Goal: Manage account settings

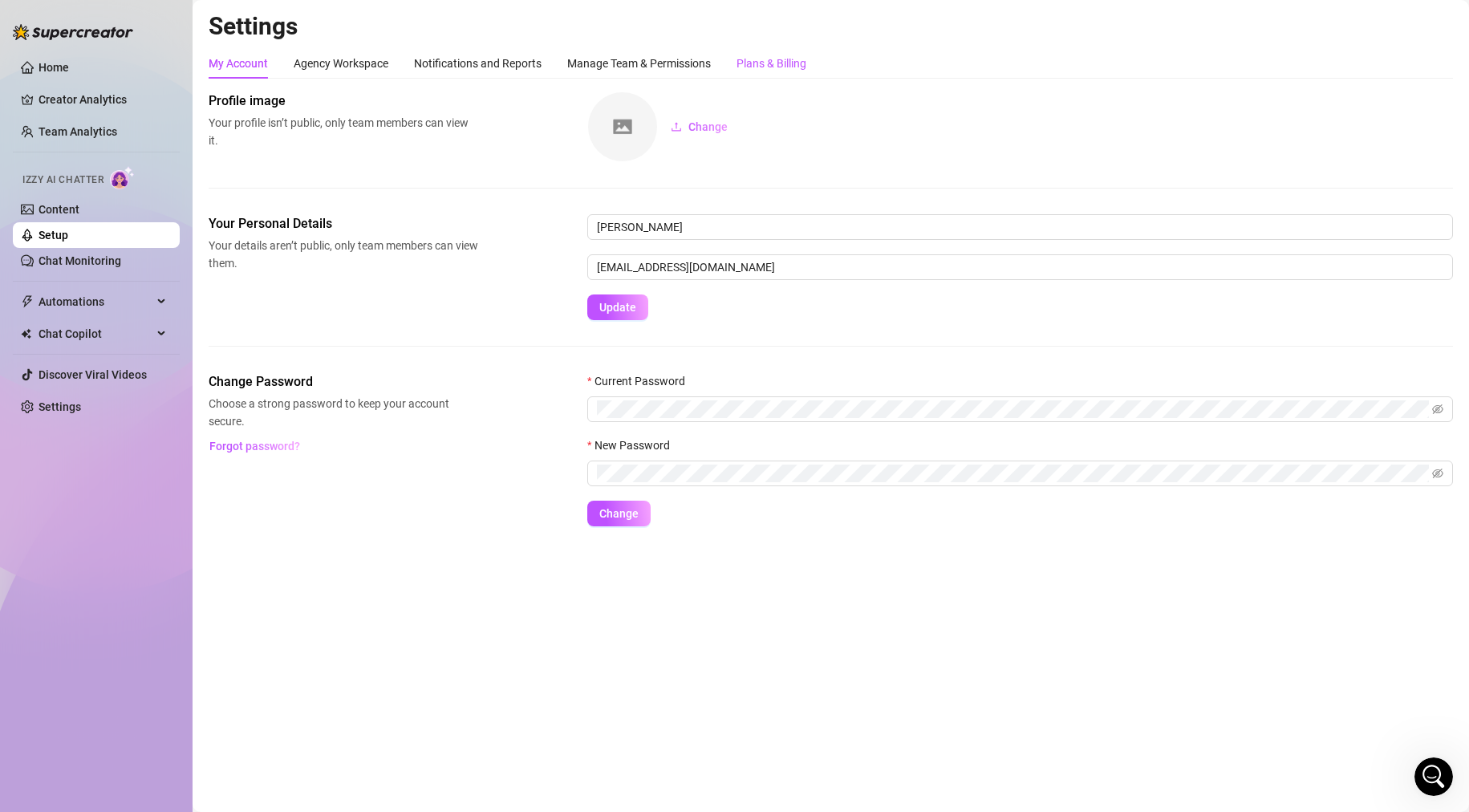
click at [783, 63] on div "Plans & Billing" at bounding box center [771, 63] width 70 height 17
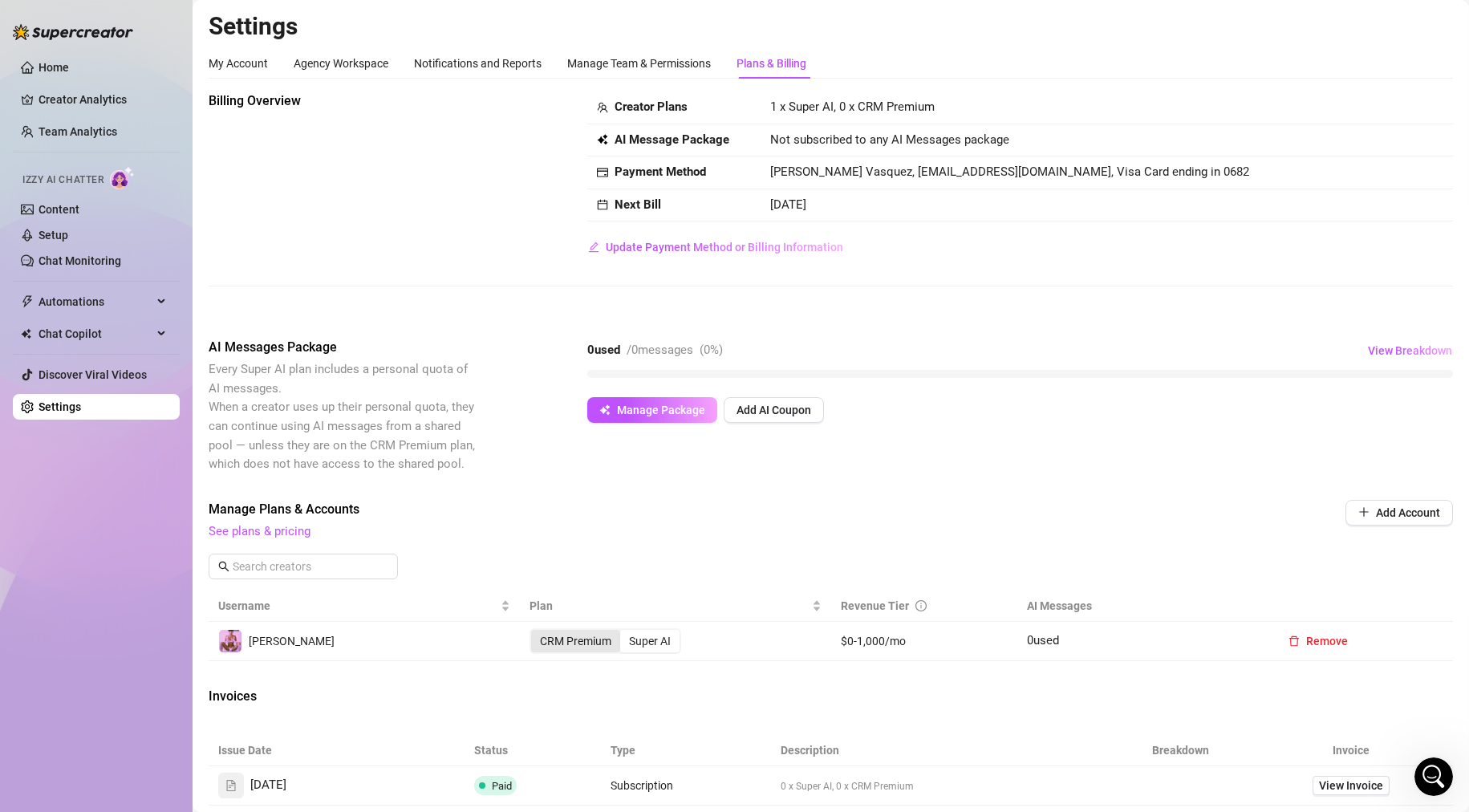
click at [580, 647] on div "CRM Premium" at bounding box center [576, 641] width 89 height 23
click at [535, 632] on input "CRM Premium" at bounding box center [535, 632] width 0 height 0
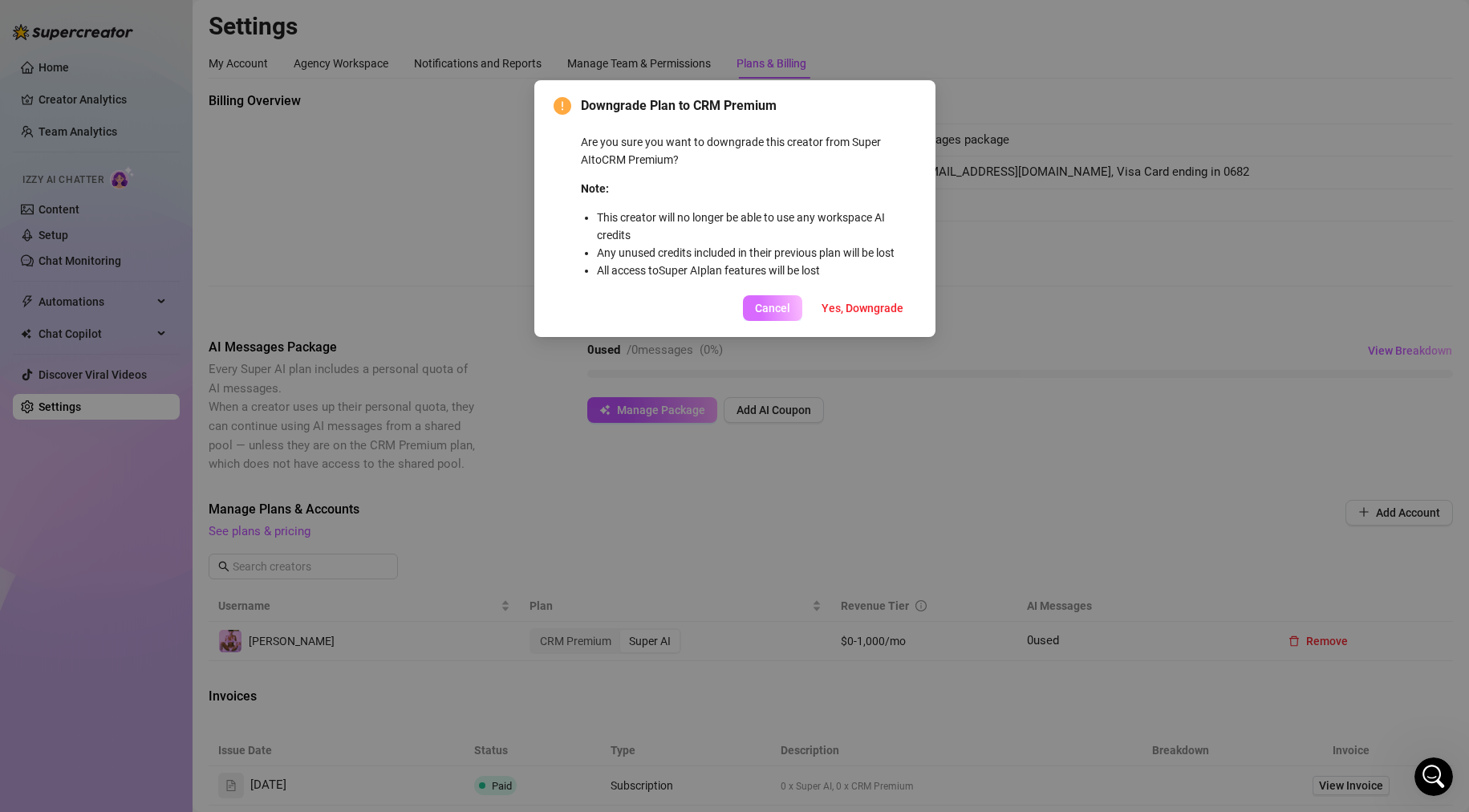
click at [755, 302] on button "Cancel" at bounding box center [772, 308] width 59 height 26
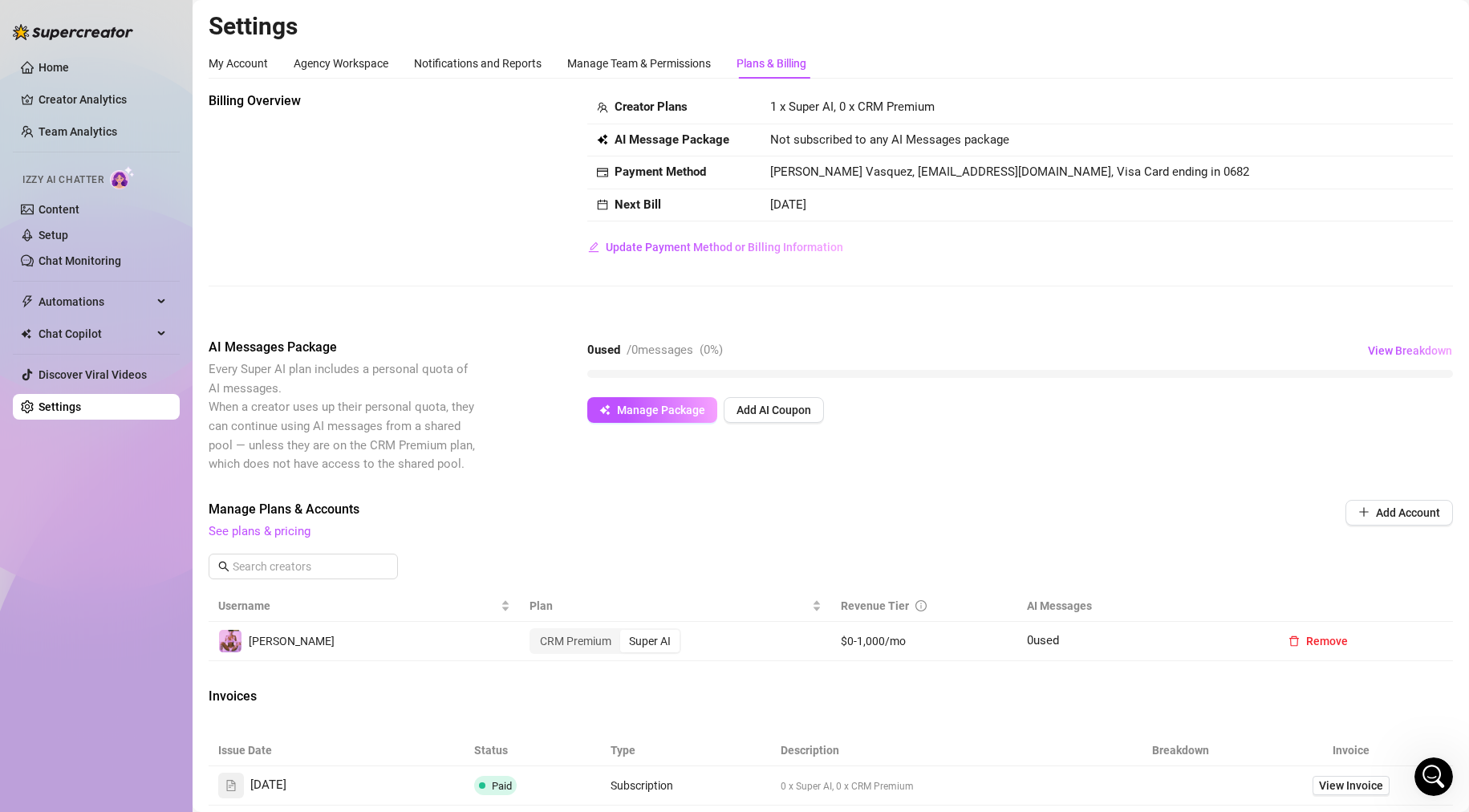
click at [660, 642] on div "Super AI" at bounding box center [650, 641] width 59 height 23
click at [624, 632] on input "Super AI" at bounding box center [624, 632] width 0 height 0
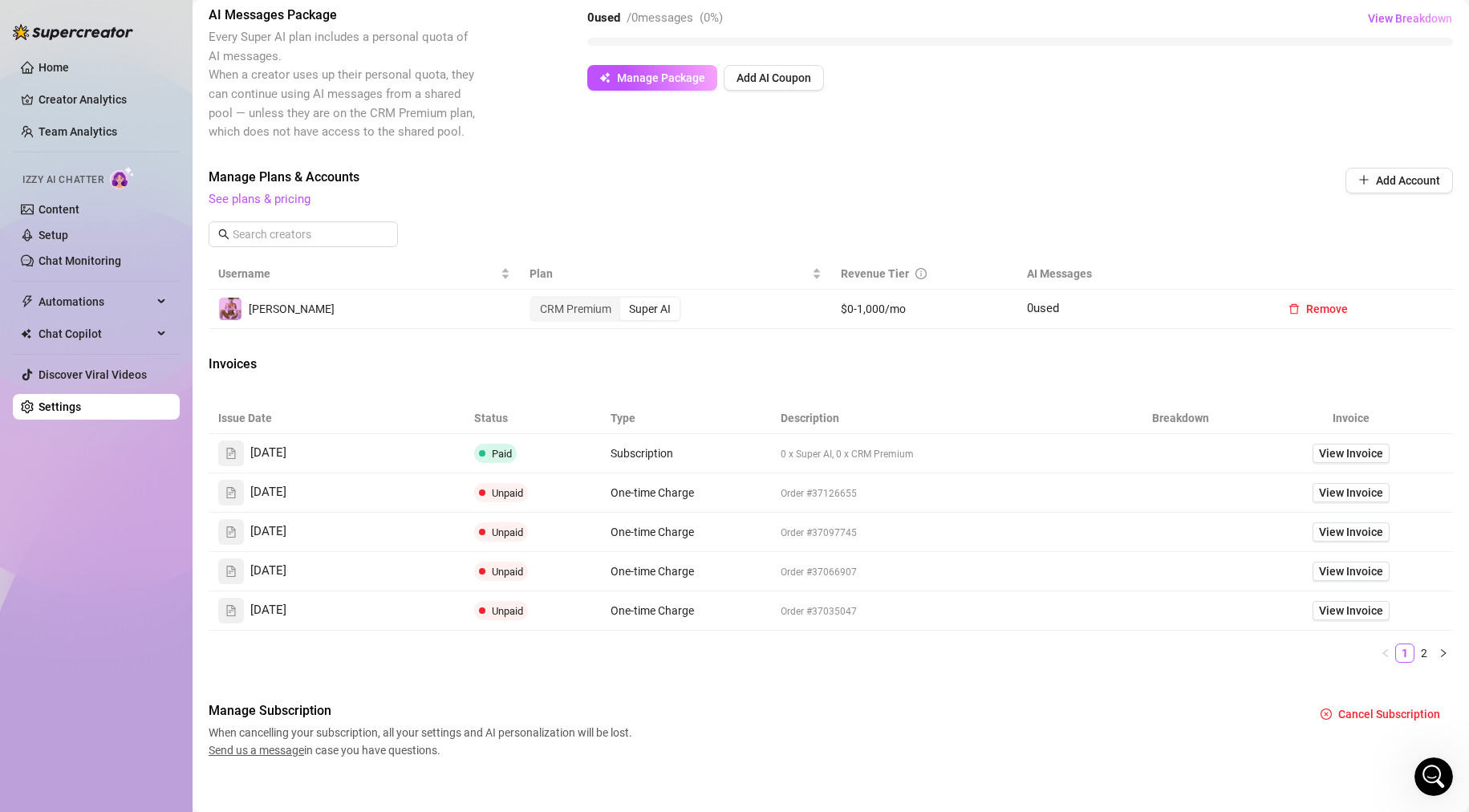
scroll to position [346, 0]
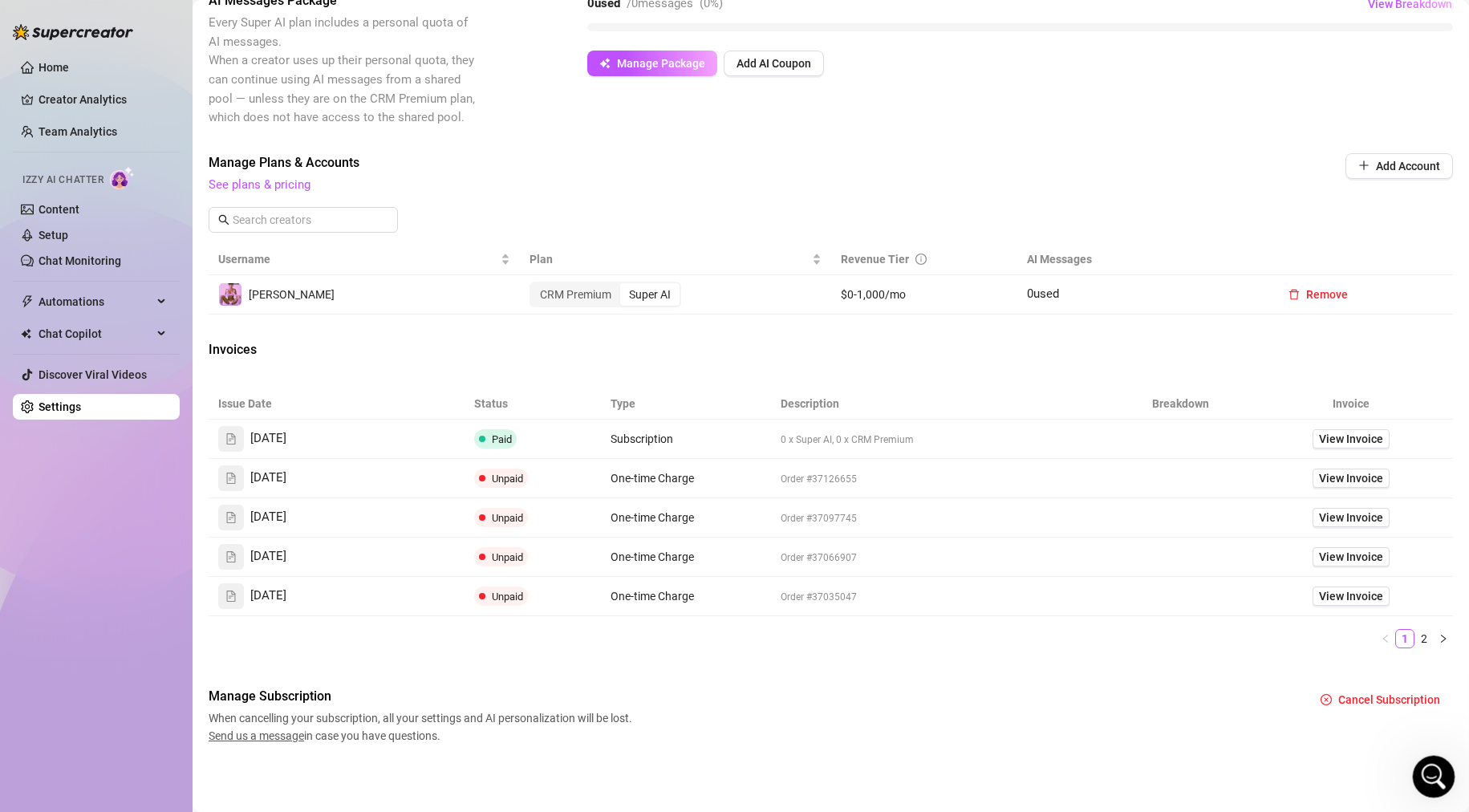
click at [1442, 776] on div "Open Intercom Messenger" at bounding box center [1432, 775] width 53 height 53
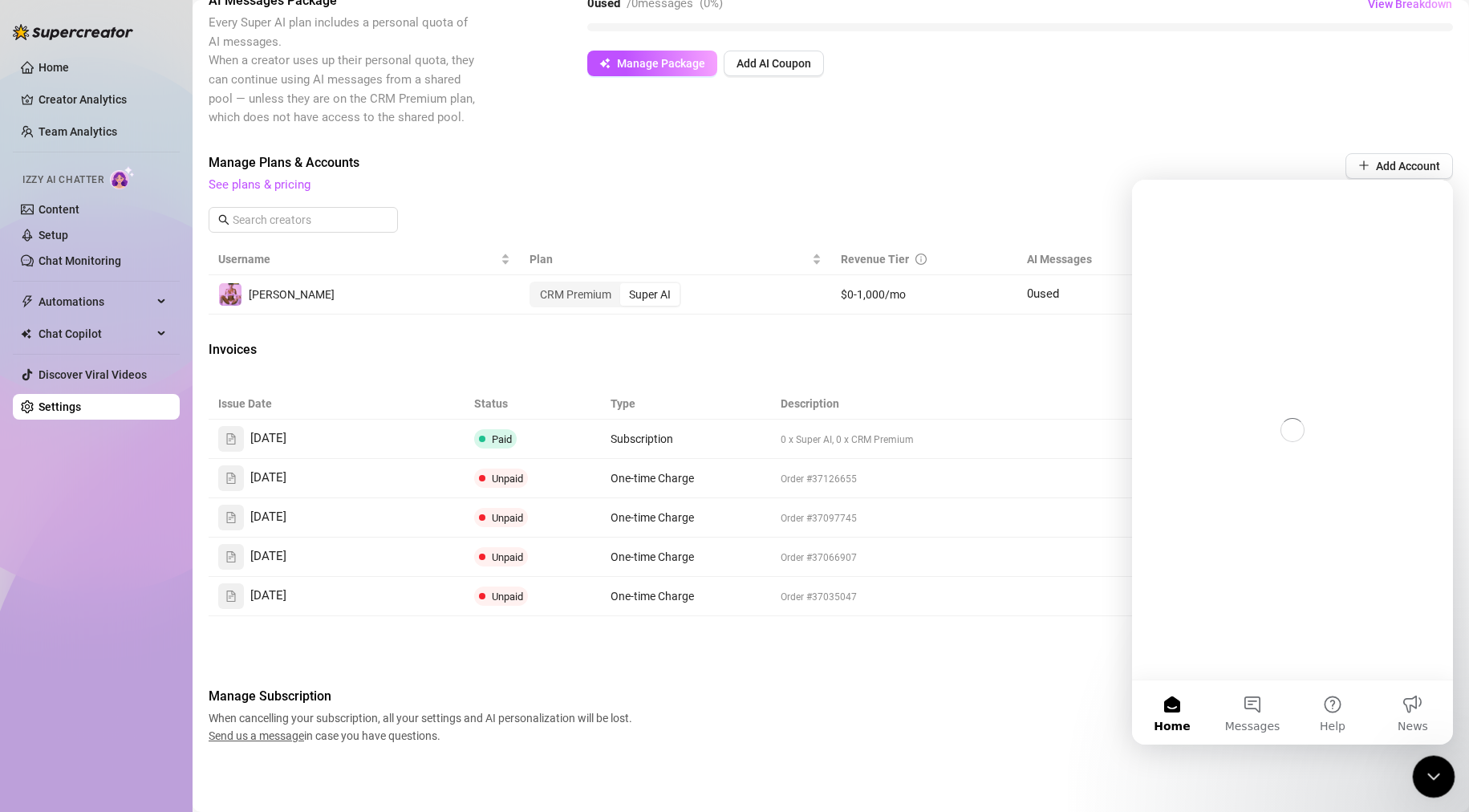
scroll to position [0, 0]
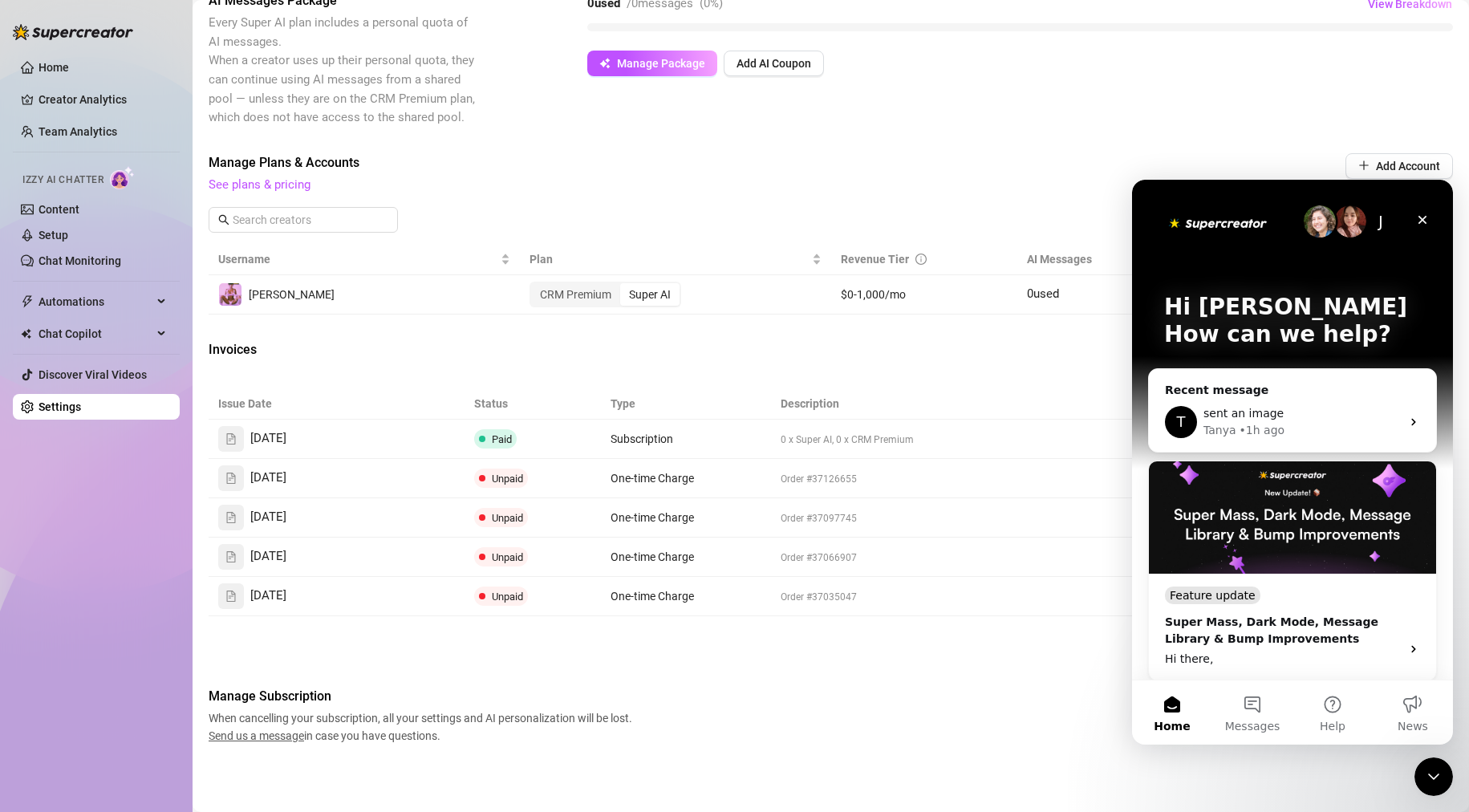
click at [1255, 41] on div "0 used / 0 messages ( 0 %) View Breakdown Manage Package Add AI Coupon" at bounding box center [1021, 33] width 866 height 85
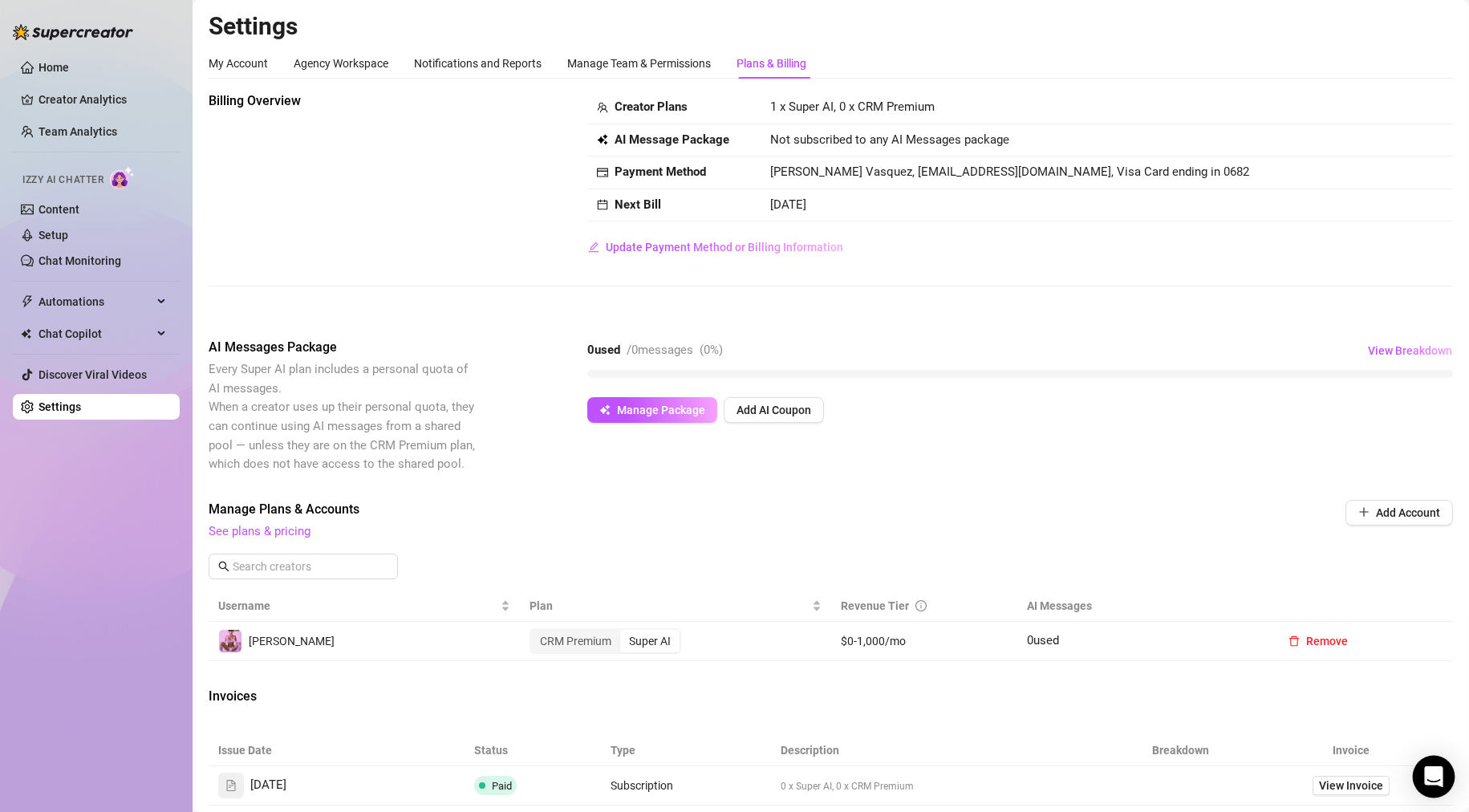
click at [806, 782] on icon "Open Intercom Messenger" at bounding box center [1433, 776] width 21 height 21
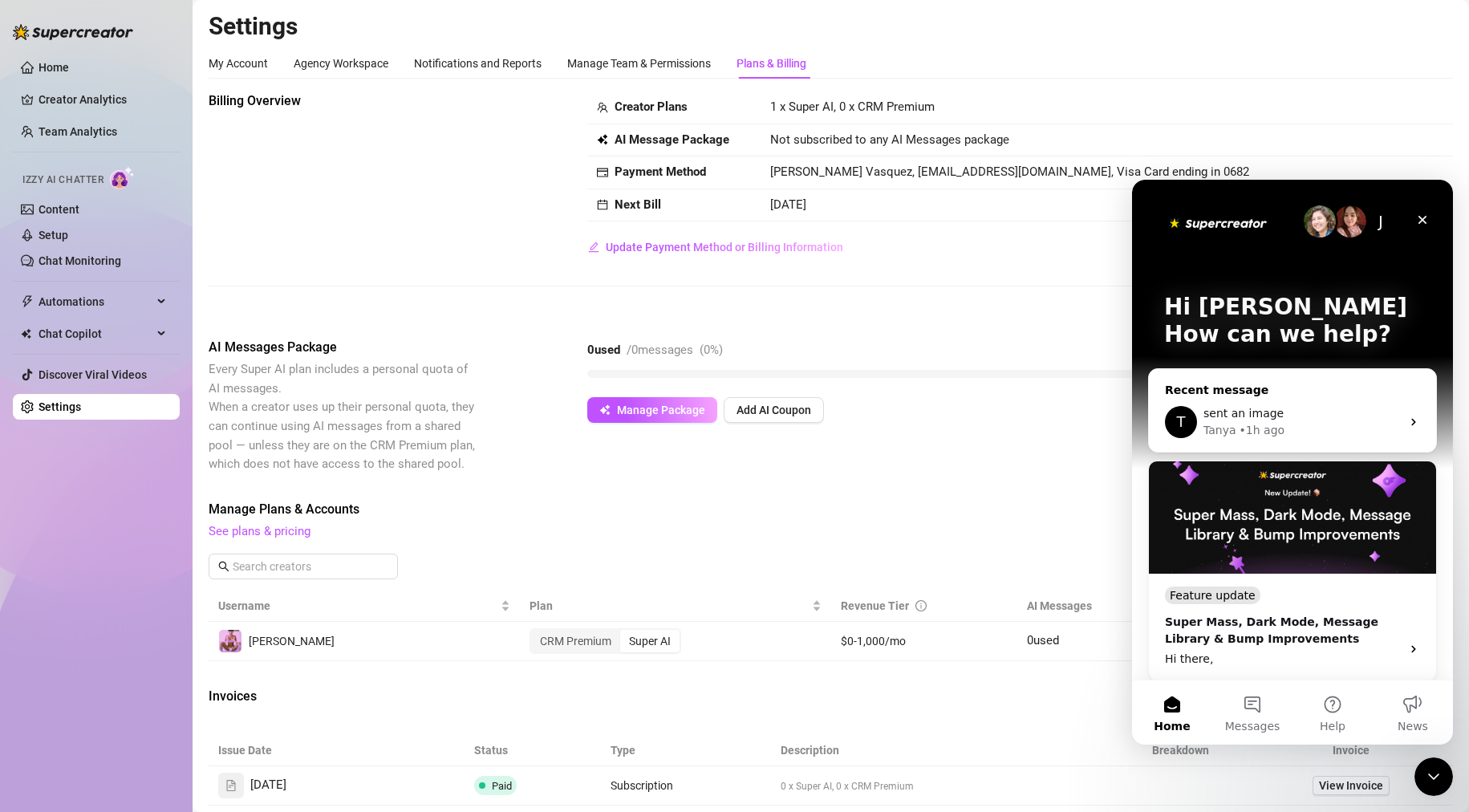
click at [806, 424] on div "T" at bounding box center [1181, 422] width 32 height 32
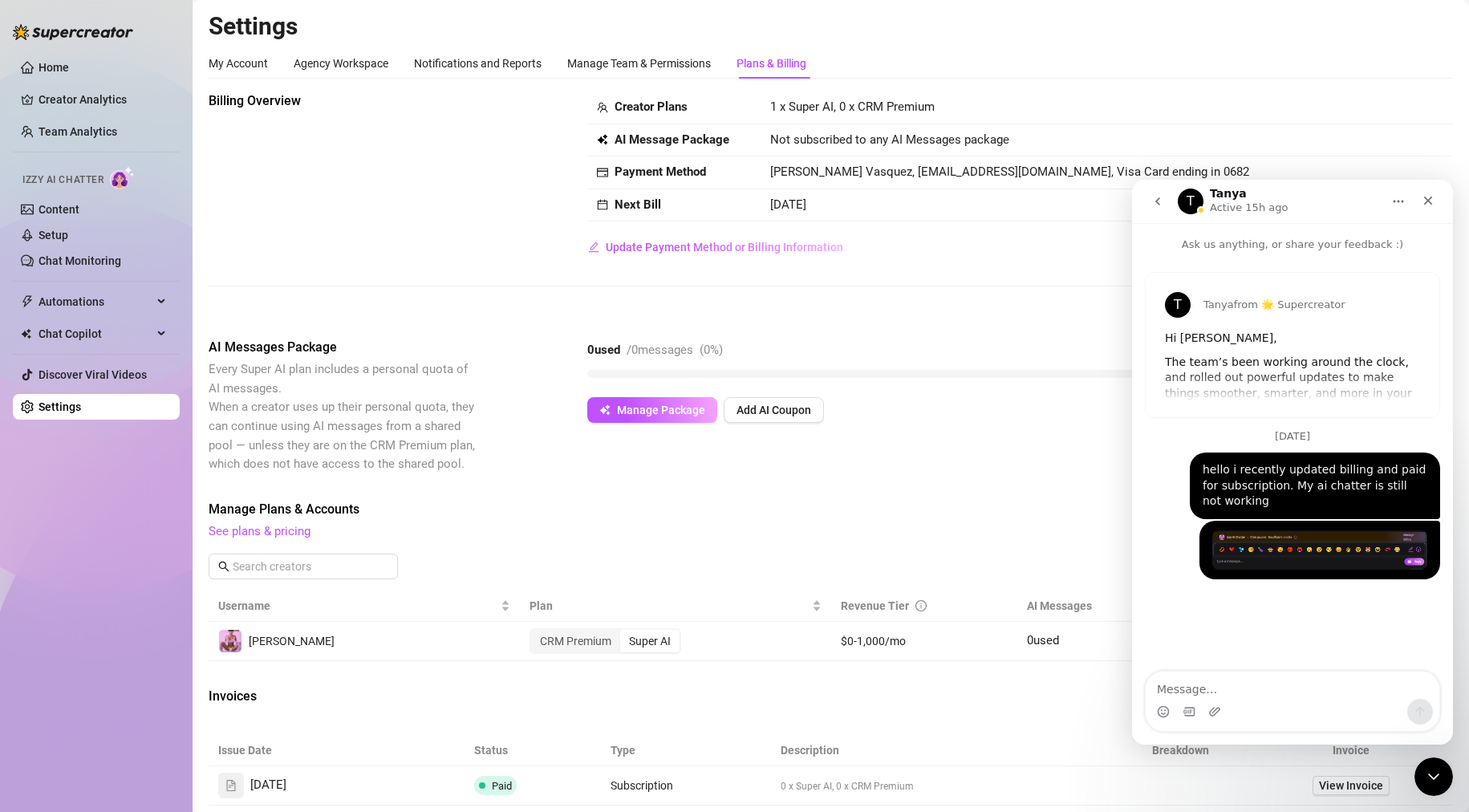
click at [806, 199] on icon "go back" at bounding box center [1158, 201] width 13 height 13
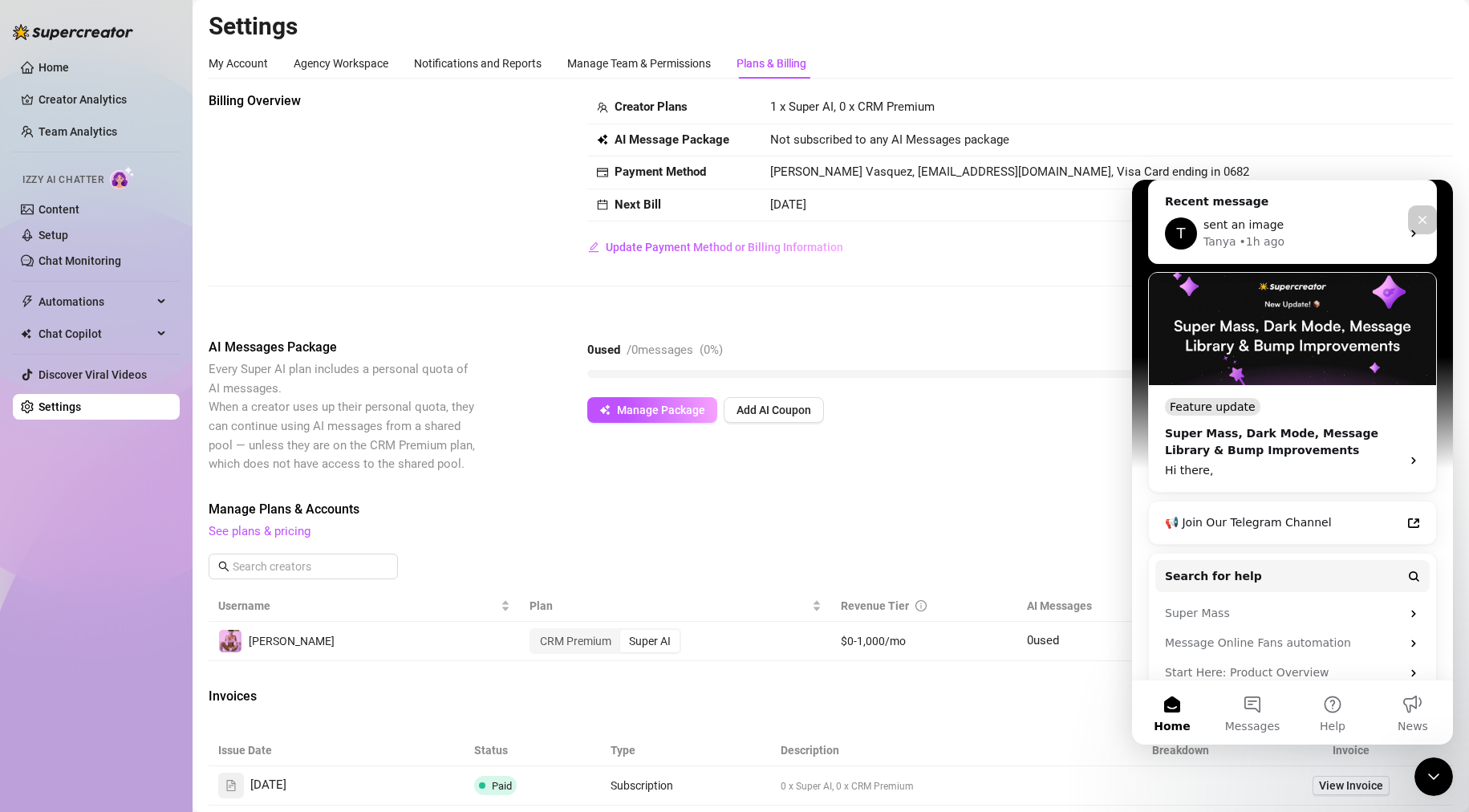
scroll to position [242, 0]
